Goal: Answer question/provide support: Share knowledge or assist other users

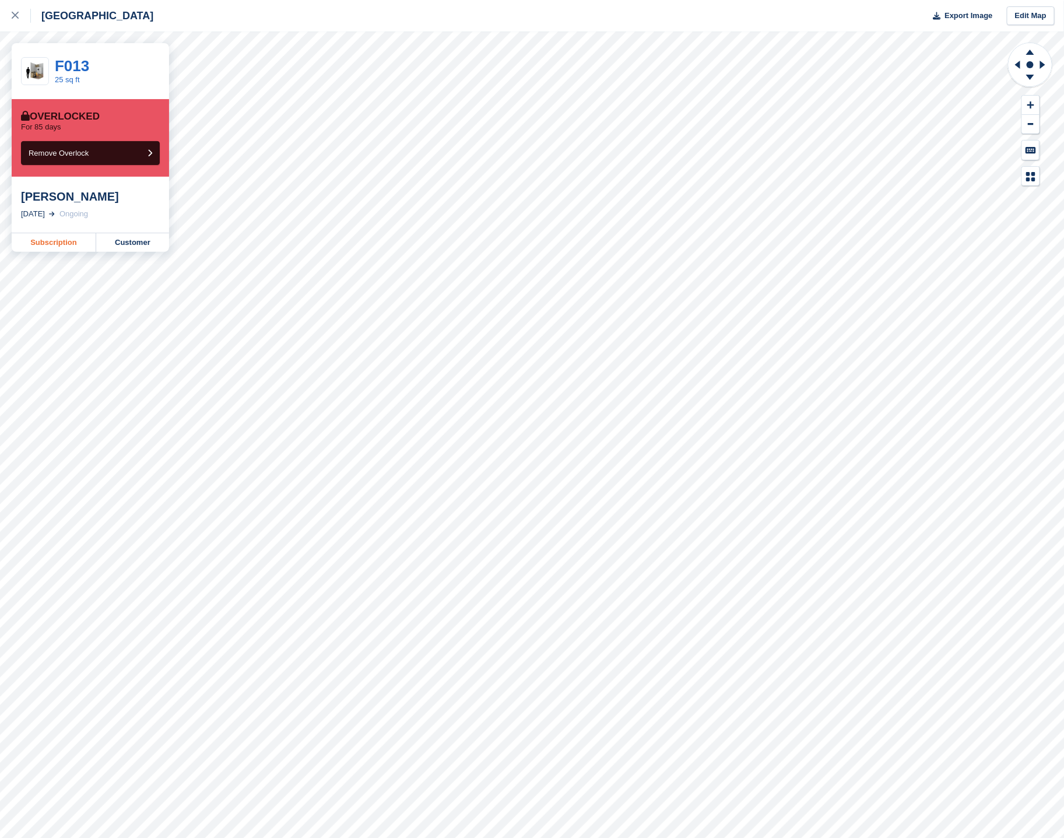
click at [80, 237] on link "Subscription" at bounding box center [54, 242] width 85 height 19
click at [26, 16] on div at bounding box center [21, 16] width 19 height 14
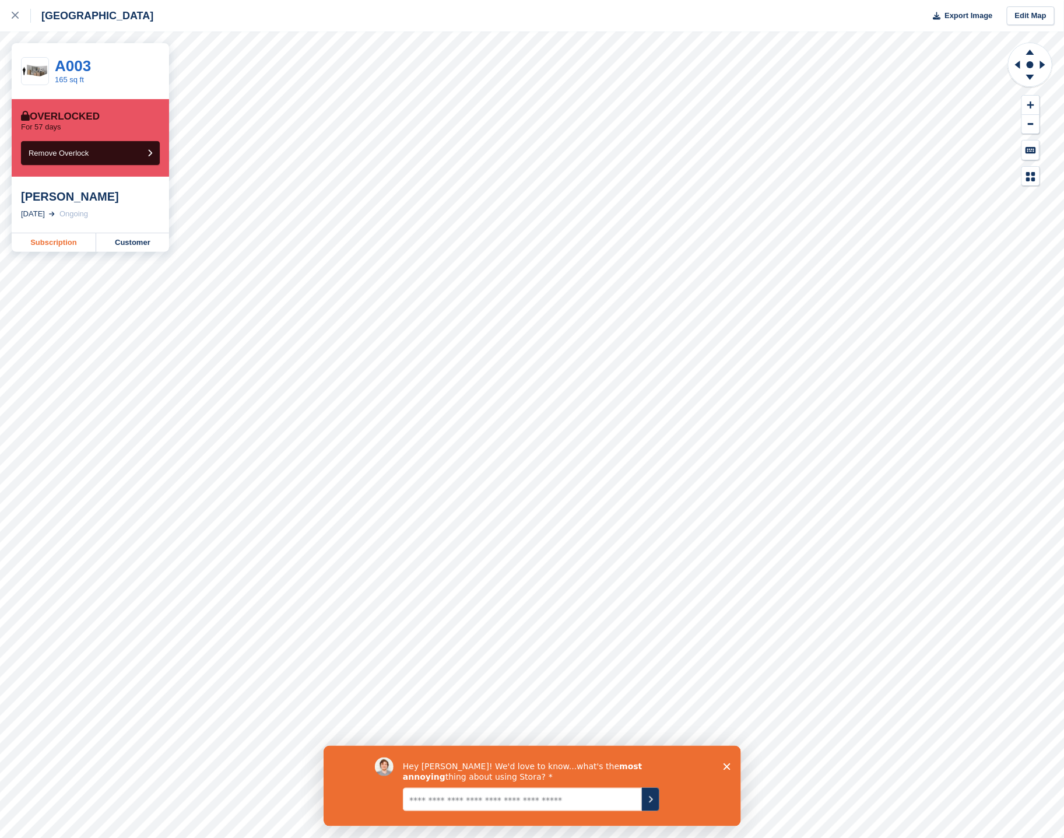
click at [27, 237] on link "Subscription" at bounding box center [54, 242] width 85 height 19
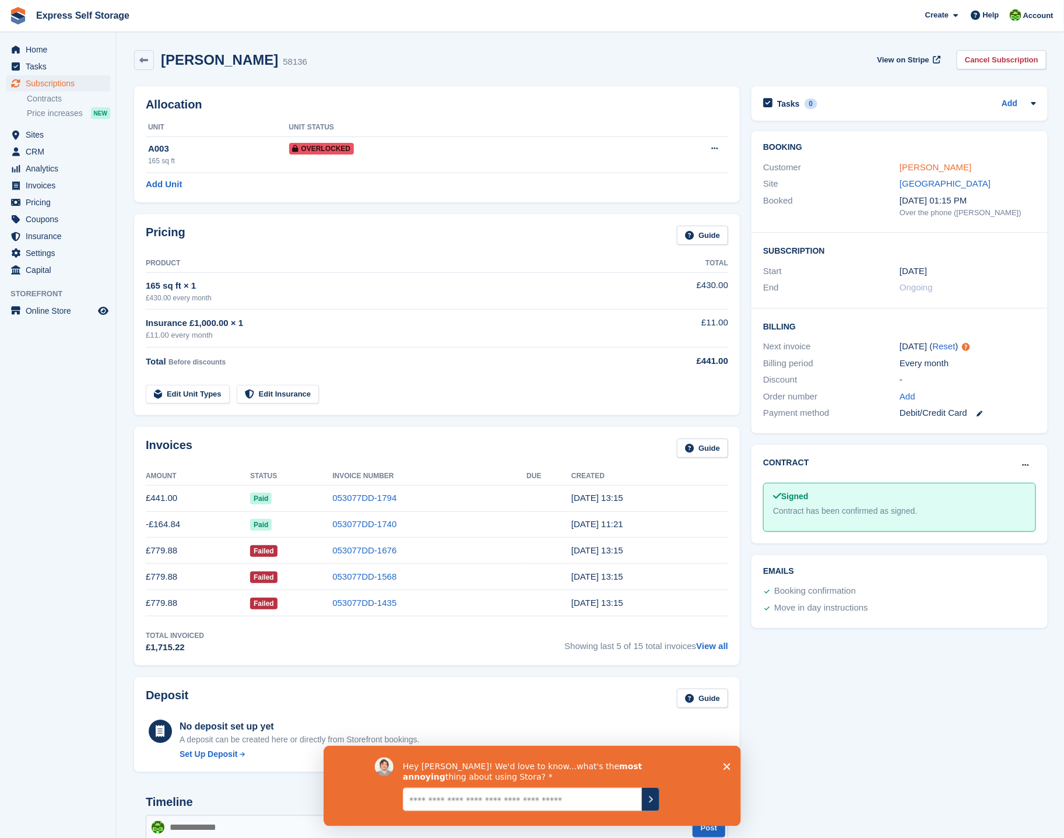
click at [944, 168] on link "[PERSON_NAME]" at bounding box center [936, 167] width 72 height 10
